Goal: Task Accomplishment & Management: Contribute content

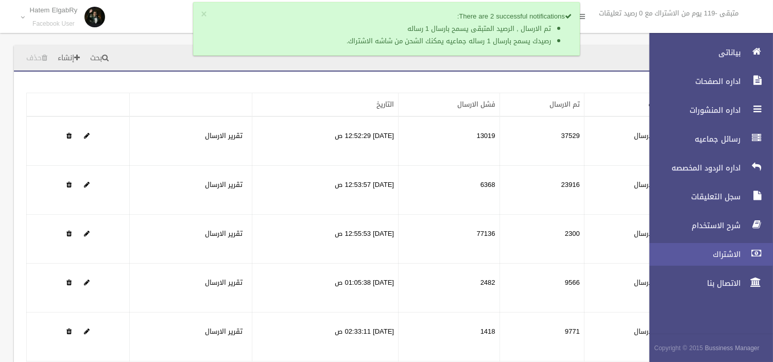
click at [738, 261] on link "الاشتراك" at bounding box center [707, 254] width 132 height 23
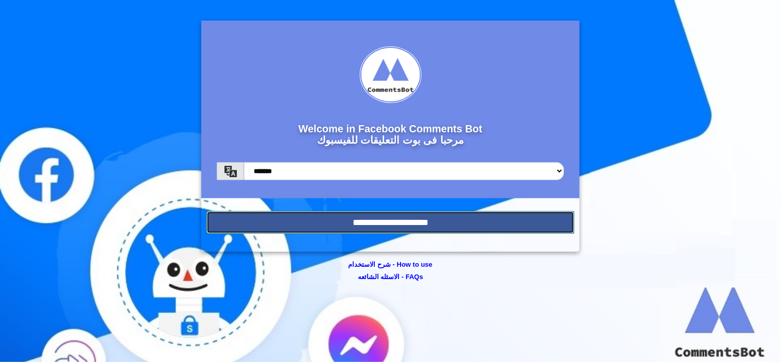
click at [484, 222] on input "**********" at bounding box center [391, 222] width 368 height 23
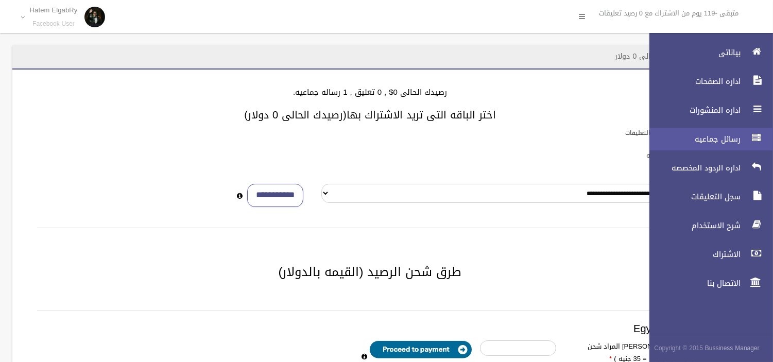
click at [744, 140] on link "رسائل جماعيه" at bounding box center [707, 139] width 132 height 23
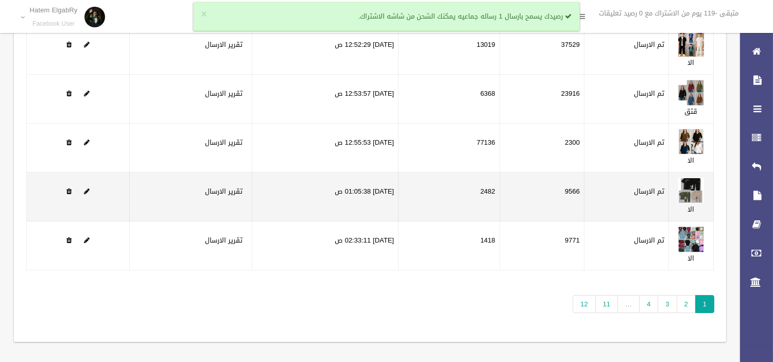
scroll to position [95, 0]
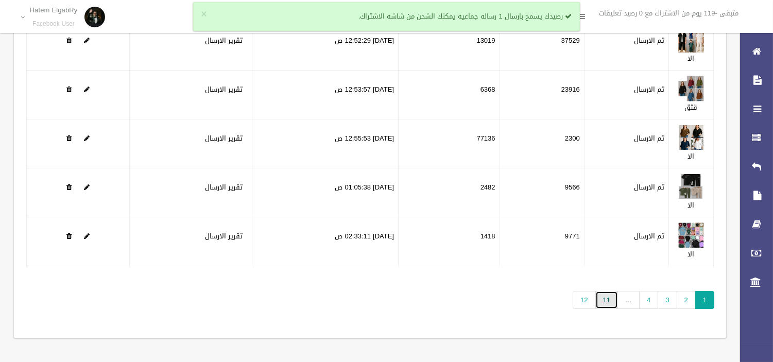
click at [599, 301] on link "11" at bounding box center [607, 300] width 23 height 18
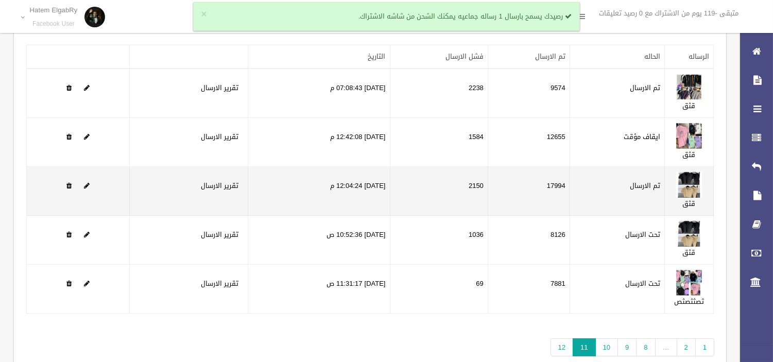
scroll to position [95, 0]
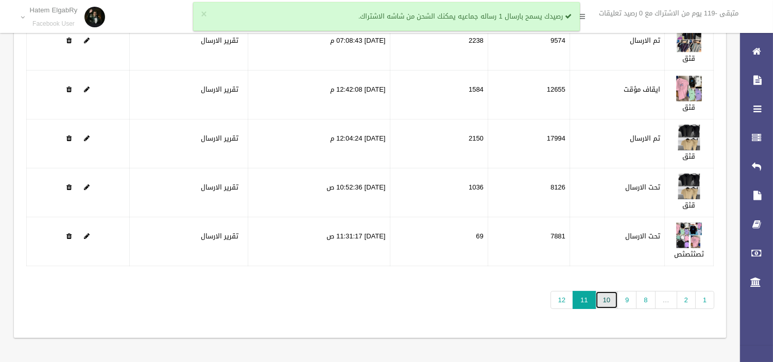
click at [601, 294] on link "10" at bounding box center [607, 300] width 23 height 18
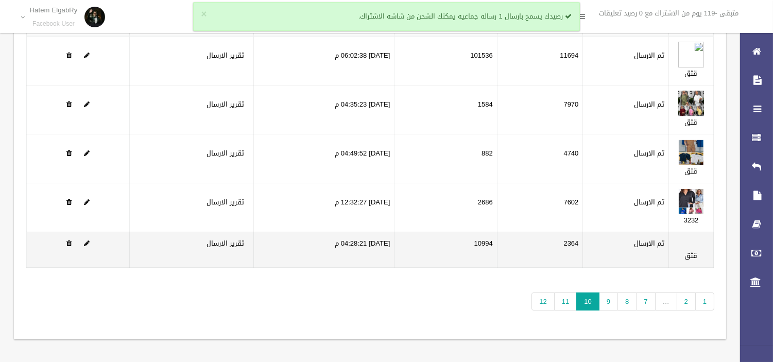
scroll to position [81, 0]
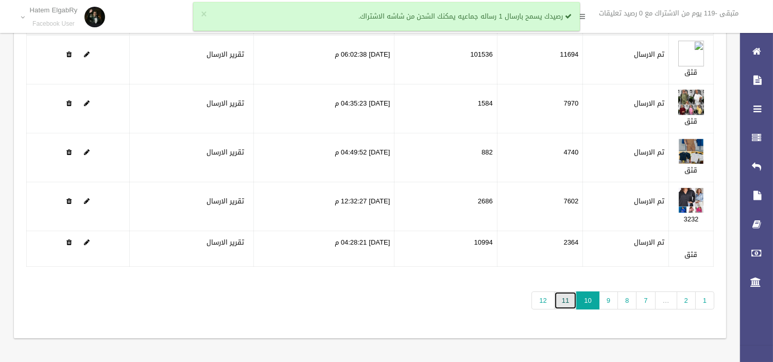
click at [568, 297] on link "11" at bounding box center [565, 301] width 23 height 18
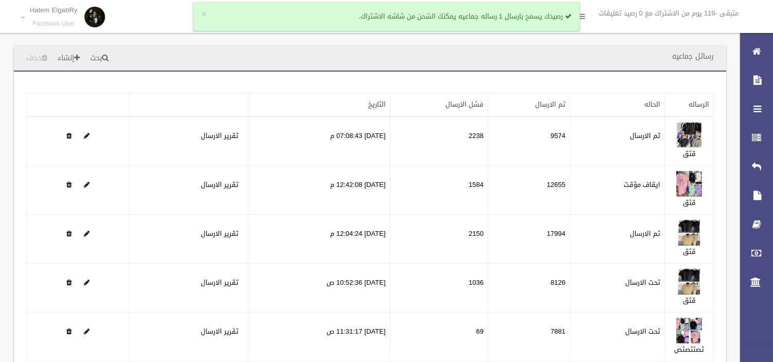
scroll to position [57, 0]
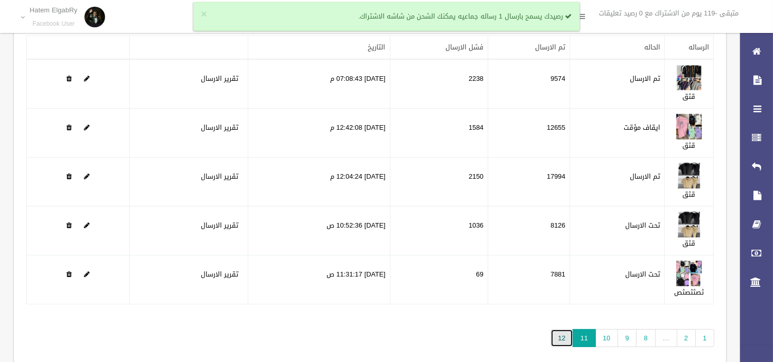
click at [558, 341] on link "12" at bounding box center [562, 338] width 23 height 18
click at [565, 332] on link "12" at bounding box center [562, 338] width 23 height 18
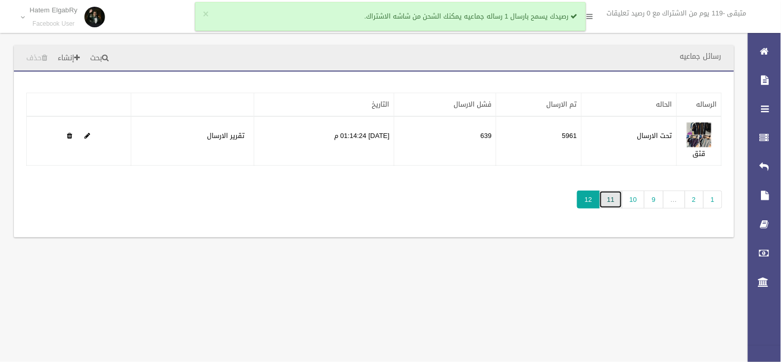
click at [609, 200] on link "11" at bounding box center [611, 200] width 23 height 18
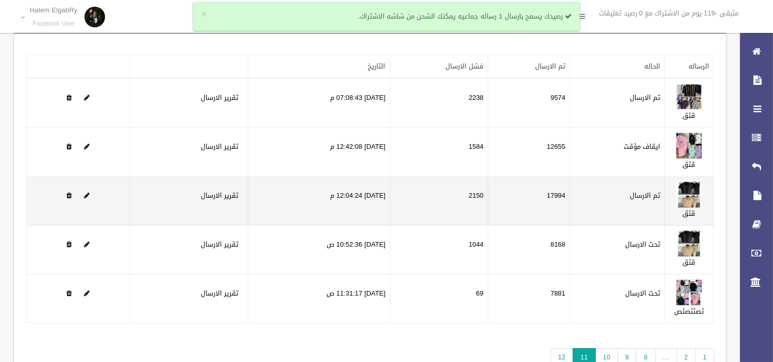
scroll to position [95, 0]
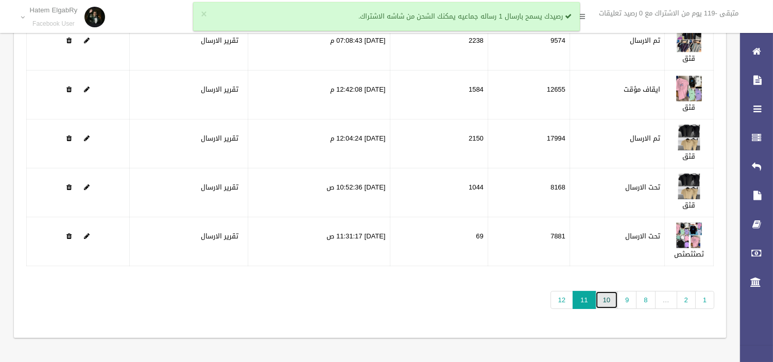
click at [604, 301] on link "10" at bounding box center [607, 300] width 23 height 18
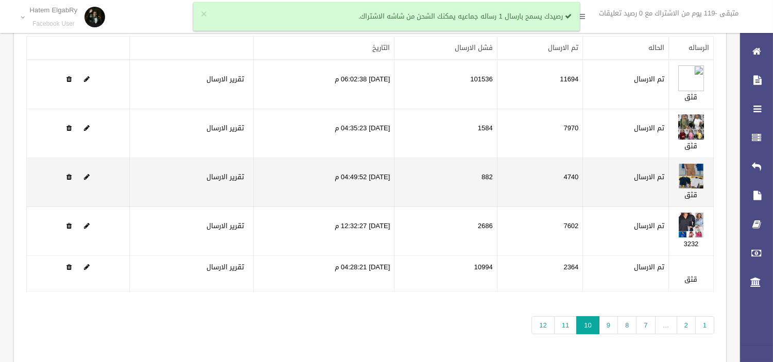
scroll to position [57, 0]
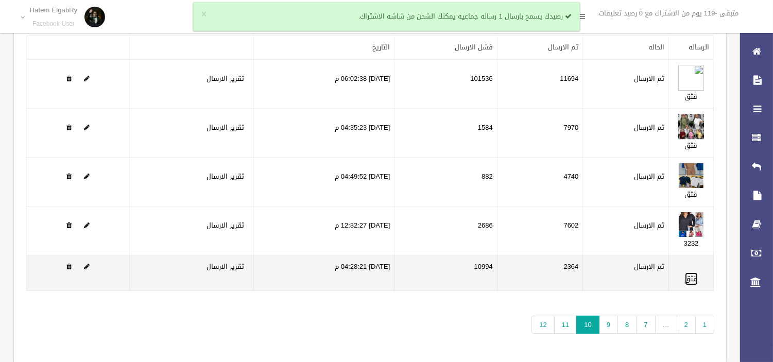
click at [689, 277] on link "قثق" at bounding box center [691, 279] width 13 height 13
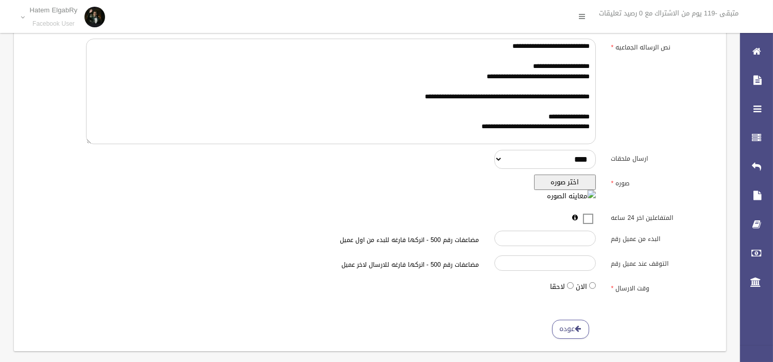
scroll to position [190, 0]
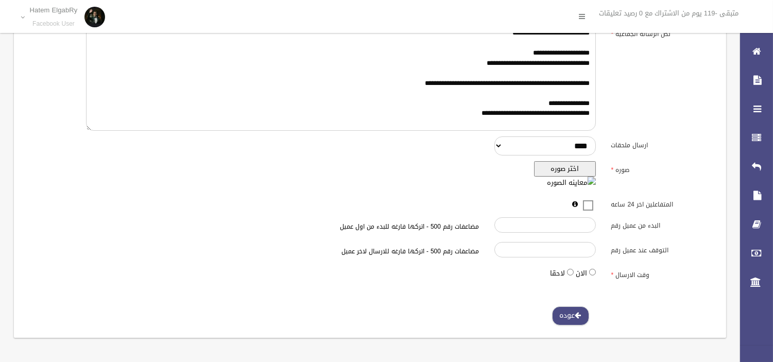
click at [581, 320] on link "عوده" at bounding box center [570, 316] width 37 height 19
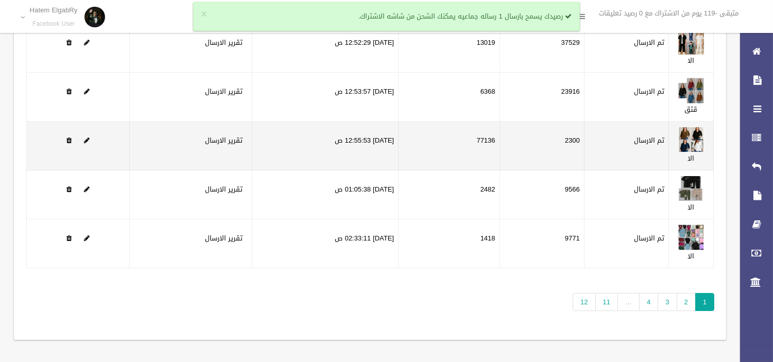
scroll to position [95, 0]
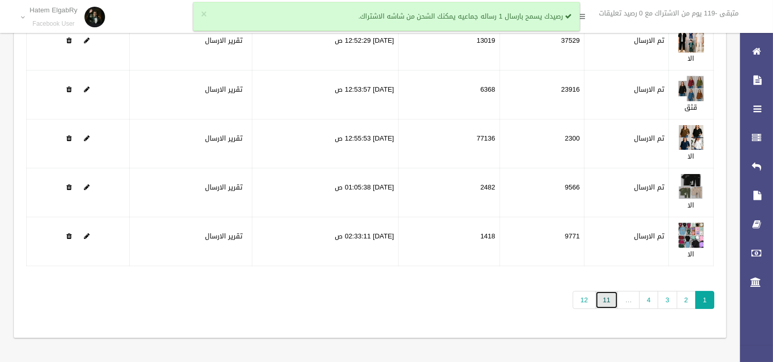
click at [603, 301] on link "11" at bounding box center [607, 300] width 23 height 18
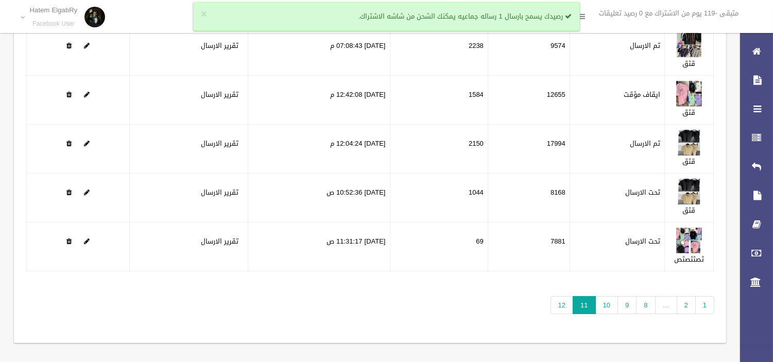
scroll to position [95, 0]
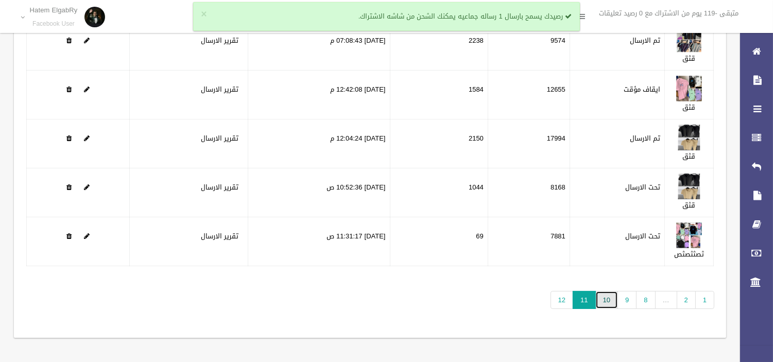
click at [605, 296] on link "10" at bounding box center [607, 300] width 23 height 18
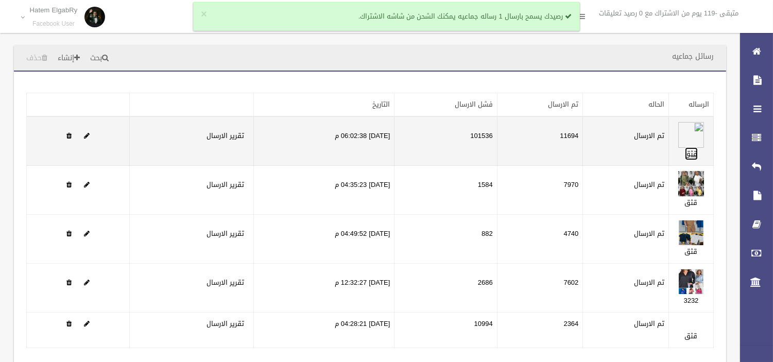
click at [689, 150] on link "قثق" at bounding box center [691, 153] width 13 height 13
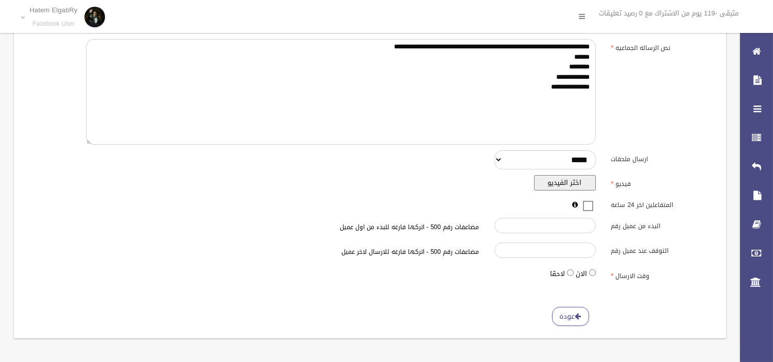
scroll to position [176, 0]
click at [572, 311] on link "عوده" at bounding box center [570, 316] width 37 height 19
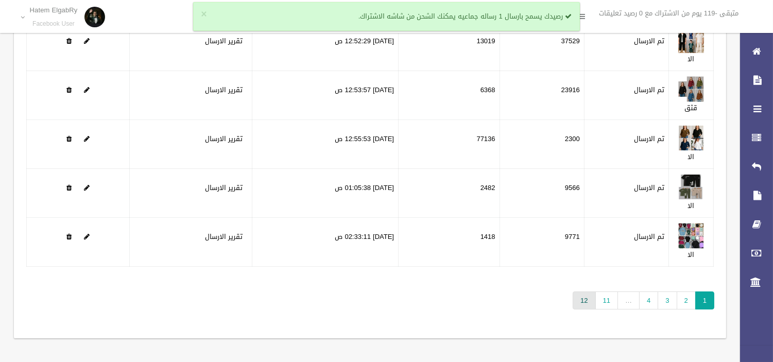
scroll to position [95, 0]
click at [603, 300] on link "11" at bounding box center [607, 300] width 23 height 18
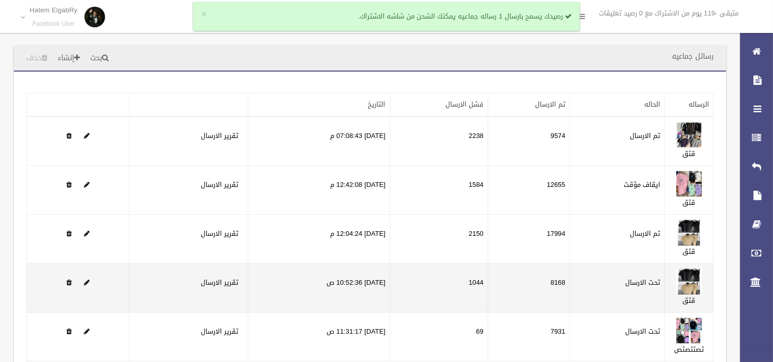
scroll to position [95, 0]
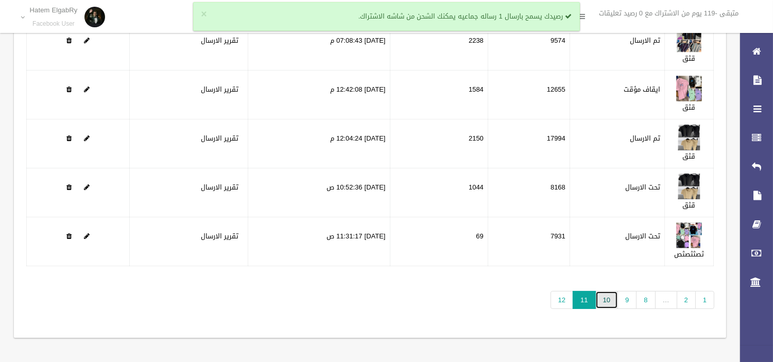
click at [610, 294] on link "10" at bounding box center [607, 300] width 23 height 18
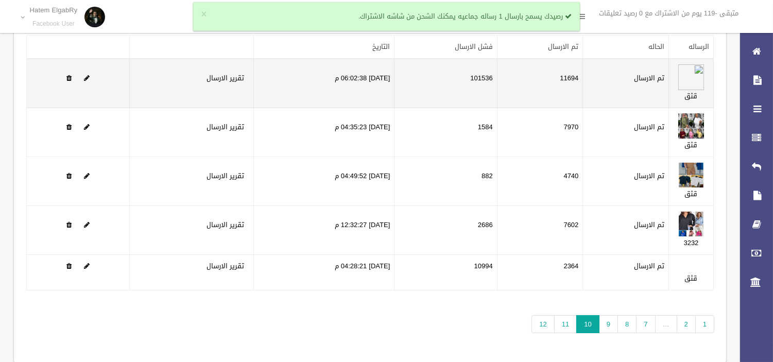
scroll to position [81, 0]
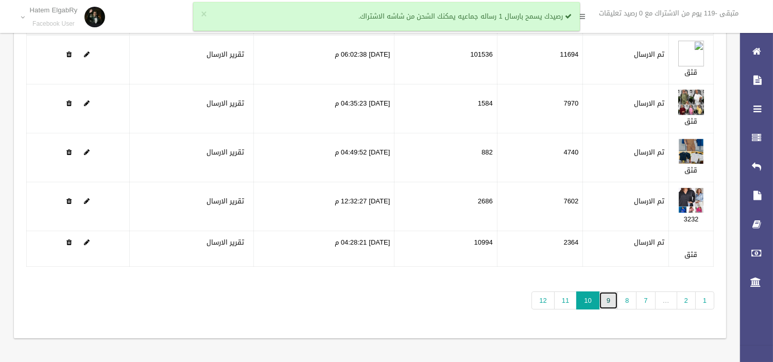
click at [609, 293] on link "9" at bounding box center [608, 301] width 19 height 18
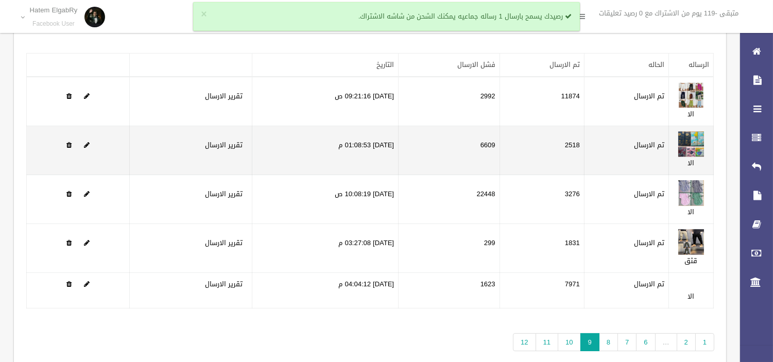
scroll to position [81, 0]
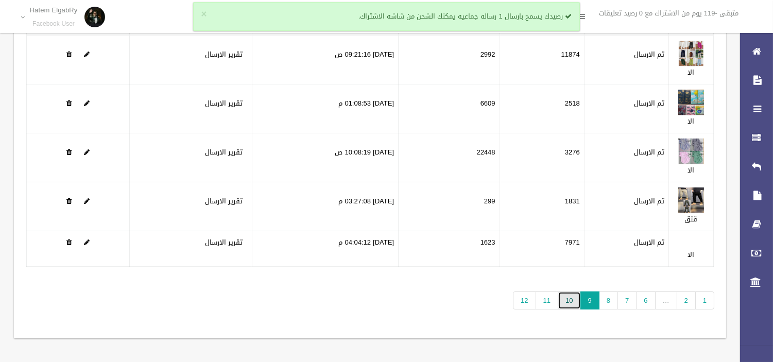
click at [565, 307] on link "10" at bounding box center [569, 301] width 23 height 18
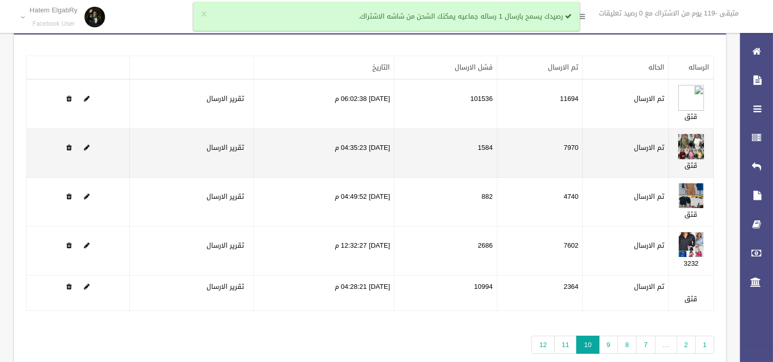
scroll to position [81, 0]
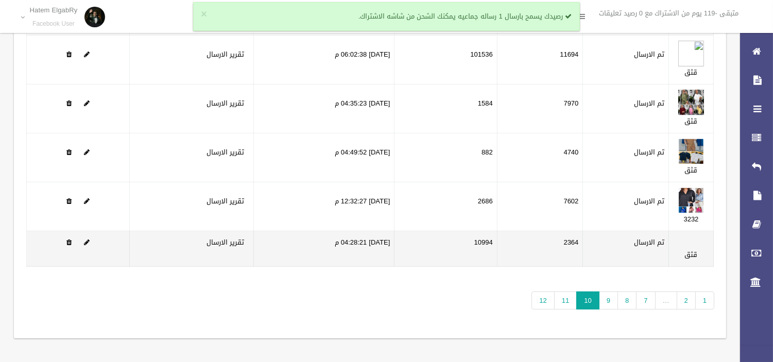
click at [684, 254] on td "قثق" at bounding box center [691, 249] width 45 height 36
click at [693, 253] on link "قثق" at bounding box center [691, 254] width 13 height 13
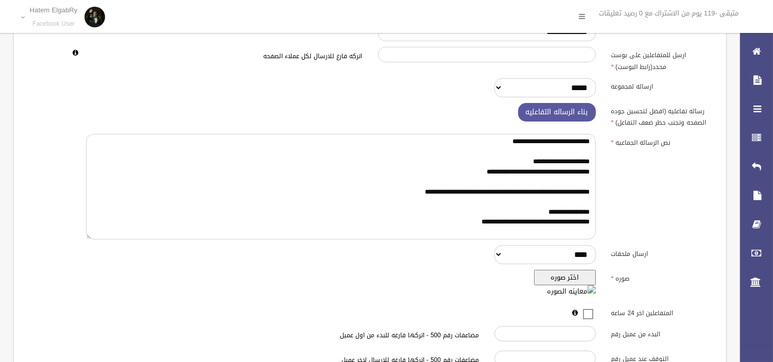
scroll to position [190, 0]
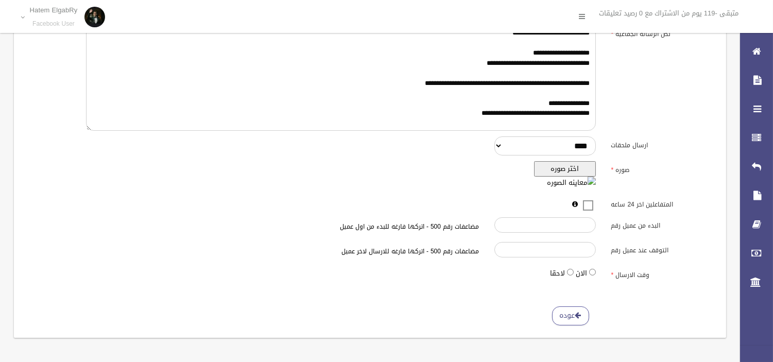
click at [555, 330] on div "**********" at bounding box center [370, 109] width 712 height 458
click at [557, 321] on link "عوده" at bounding box center [570, 316] width 37 height 19
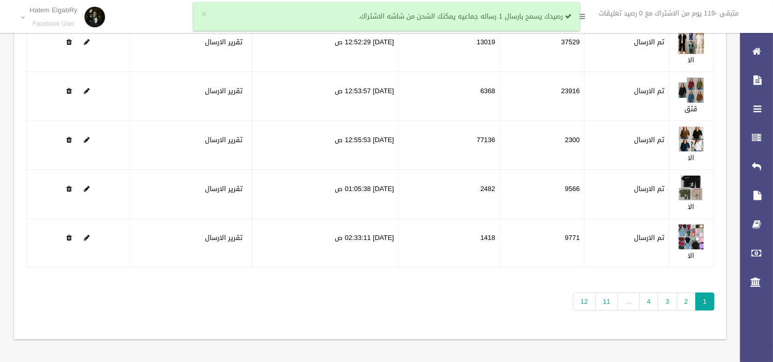
scroll to position [95, 0]
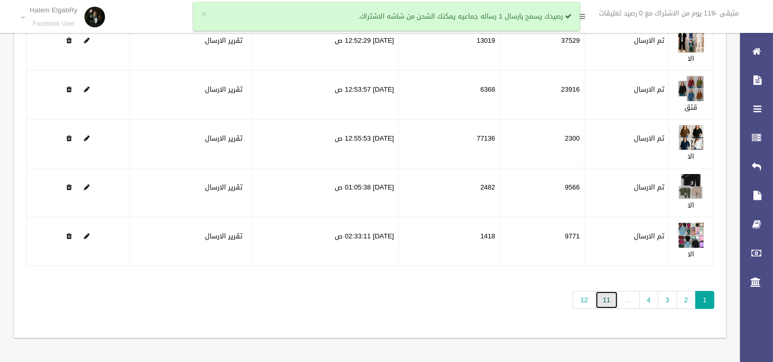
click at [607, 297] on link "11" at bounding box center [607, 300] width 23 height 18
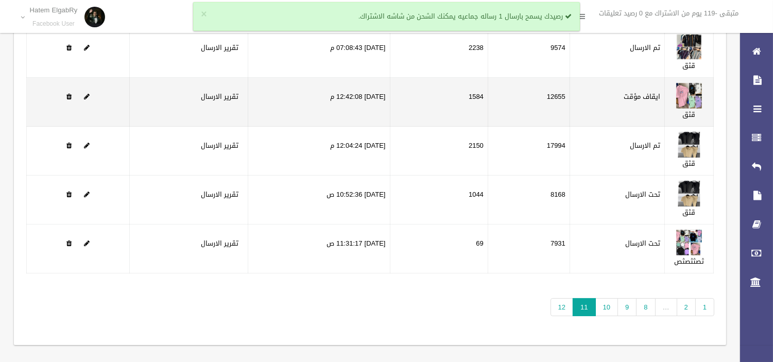
scroll to position [95, 0]
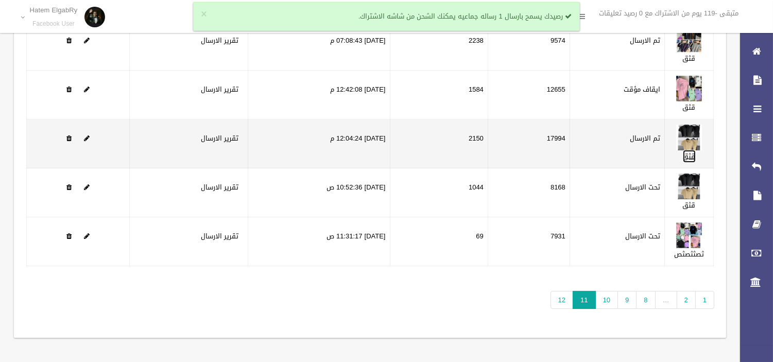
click at [688, 154] on link "قثق" at bounding box center [689, 156] width 13 height 13
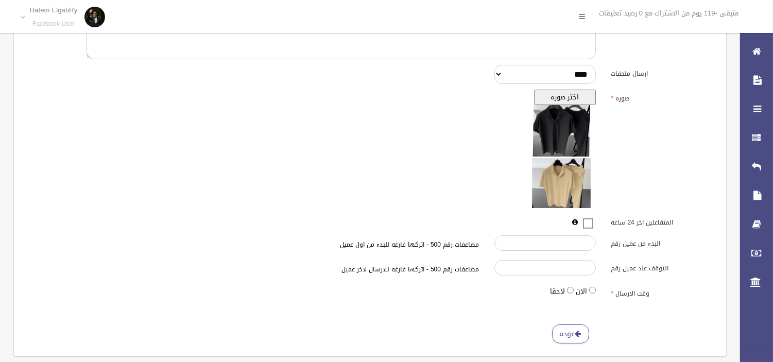
scroll to position [279, 0]
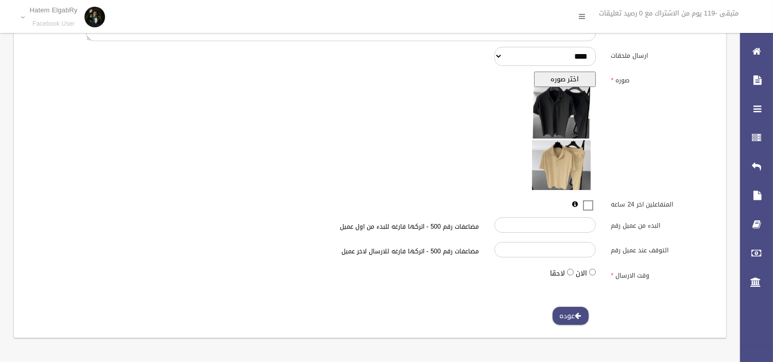
click at [563, 312] on link "عوده" at bounding box center [570, 316] width 37 height 19
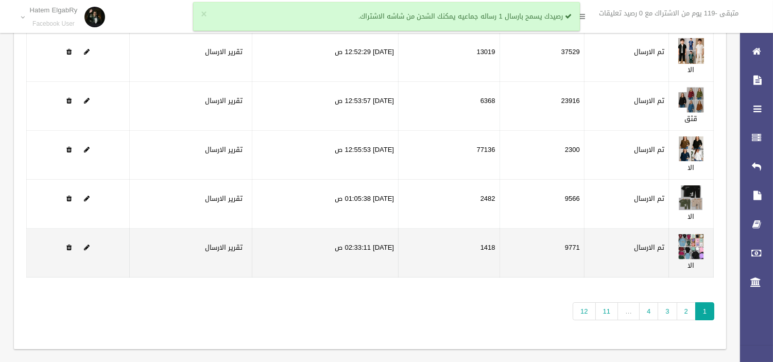
scroll to position [95, 0]
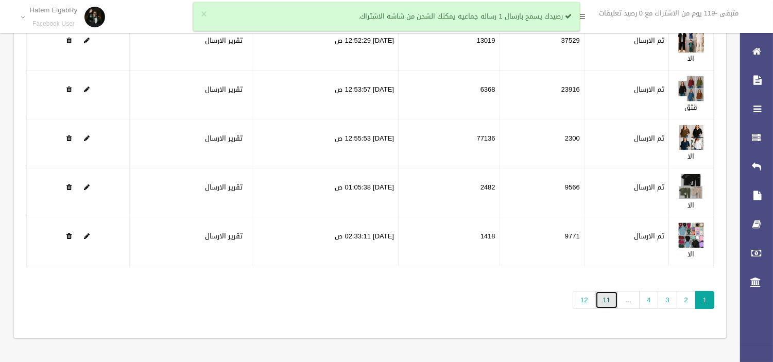
click at [599, 297] on link "11" at bounding box center [607, 300] width 23 height 18
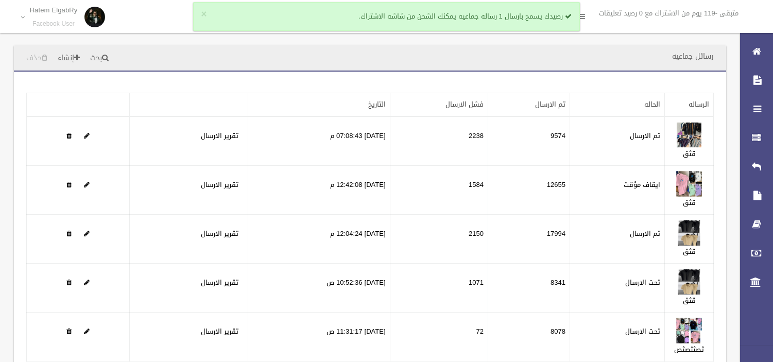
scroll to position [95, 0]
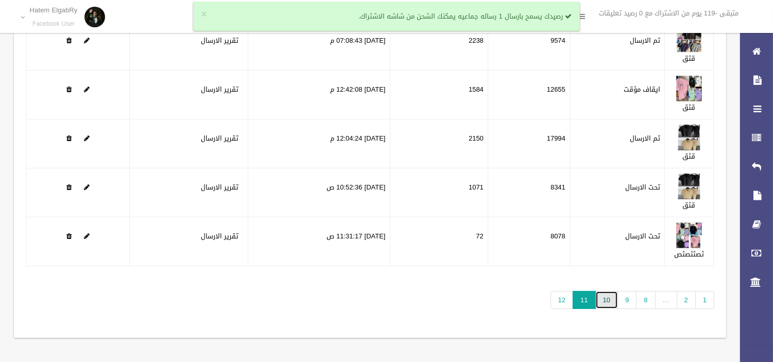
click at [611, 296] on link "10" at bounding box center [607, 300] width 23 height 18
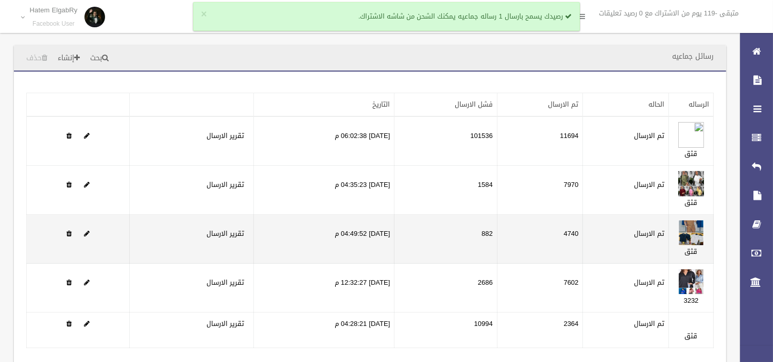
scroll to position [81, 0]
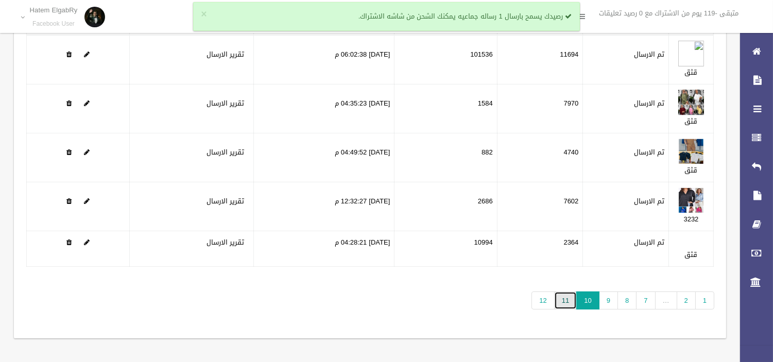
click at [560, 297] on link "11" at bounding box center [565, 301] width 23 height 18
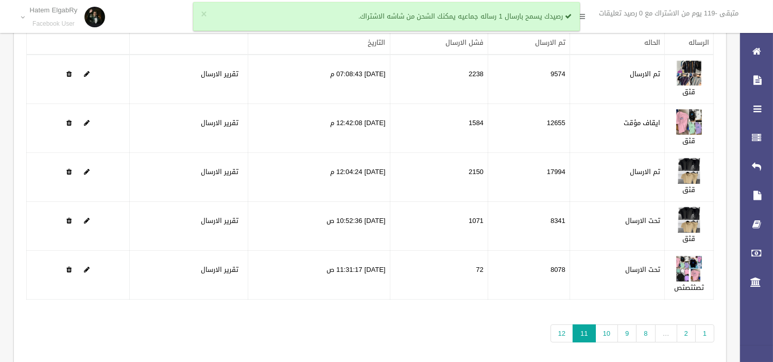
scroll to position [67, 0]
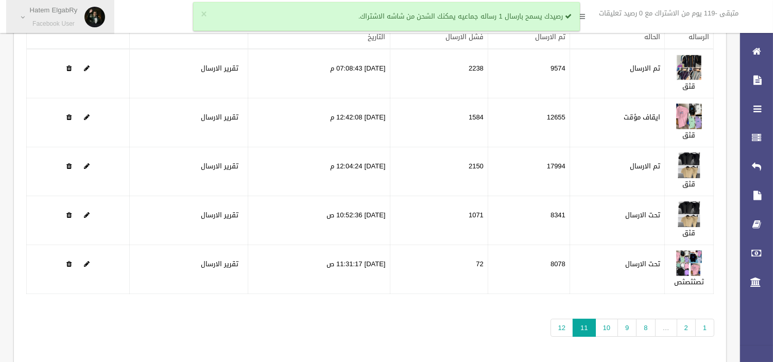
click at [56, 6] on p "Hatem ElgabRy" at bounding box center [54, 10] width 48 height 8
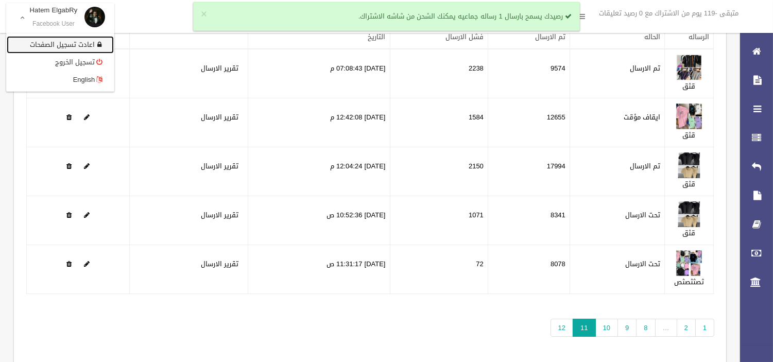
click at [64, 36] on link "اعادت تسجيل الصفحات" at bounding box center [60, 45] width 107 height 18
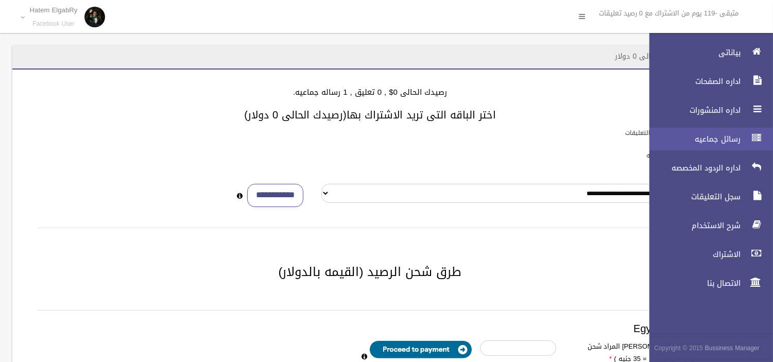
click at [753, 132] on icon at bounding box center [756, 138] width 9 height 21
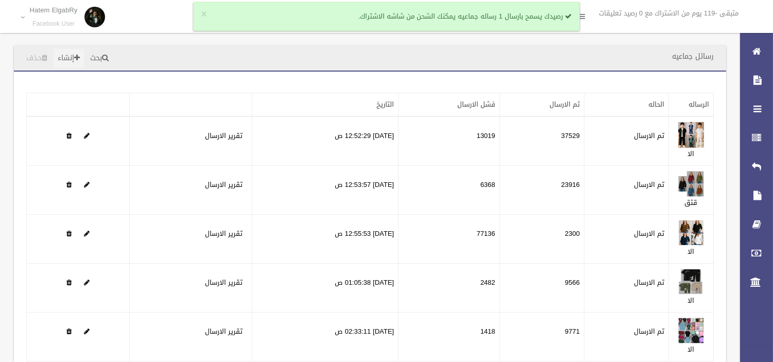
click at [67, 58] on link "إنشاء" at bounding box center [69, 58] width 30 height 19
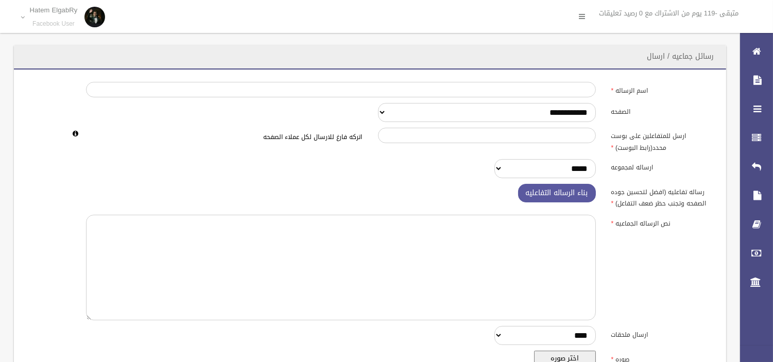
click at [513, 76] on div "**********" at bounding box center [370, 299] width 712 height 458
click at [512, 83] on input "اسم الرساله" at bounding box center [340, 89] width 509 height 15
click at [505, 89] on input "اسم الرساله" at bounding box center [340, 89] width 509 height 15
type input "***"
click at [475, 115] on select "**********" at bounding box center [487, 112] width 218 height 19
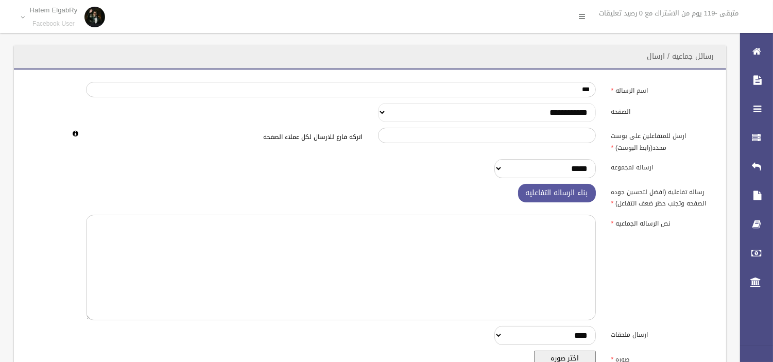
select select "******"
click at [378, 103] on select "**********" at bounding box center [487, 112] width 218 height 19
click at [502, 290] on textarea at bounding box center [340, 268] width 509 height 106
paste textarea "**********"
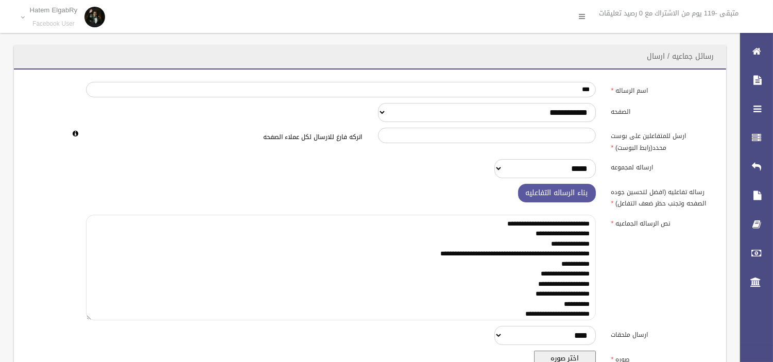
scroll to position [9, 0]
type textarea "**********"
click at [573, 361] on button "اختر صوره" at bounding box center [565, 358] width 62 height 15
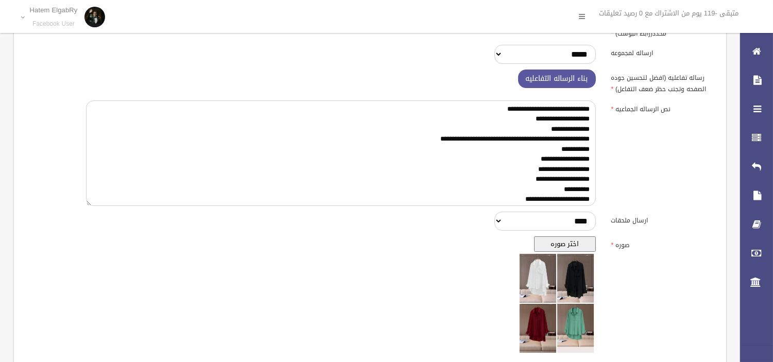
scroll to position [279, 0]
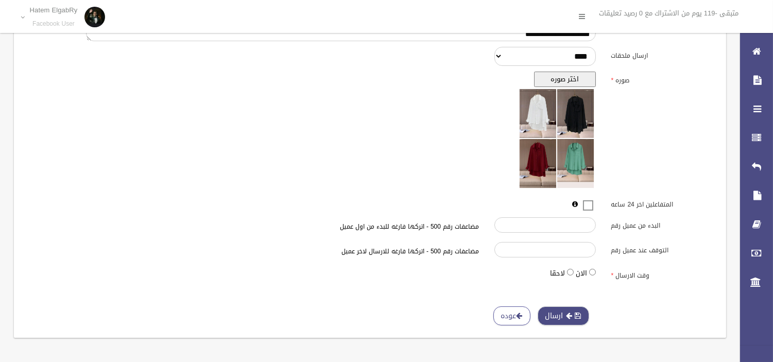
click at [557, 308] on button "ارسال" at bounding box center [564, 316] width 52 height 19
